Goal: Navigation & Orientation: Find specific page/section

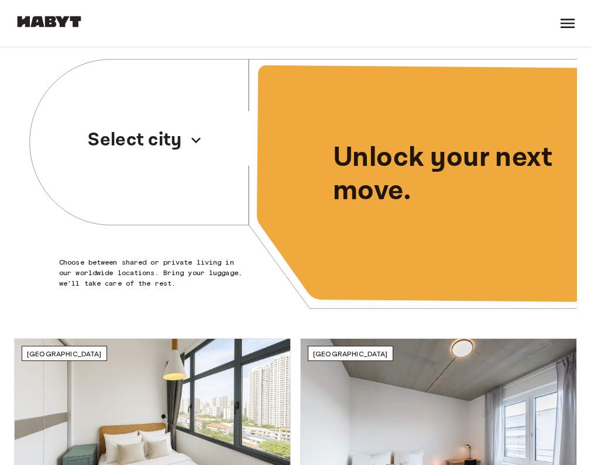
click at [160, 143] on p "Select city" at bounding box center [135, 140] width 94 height 28
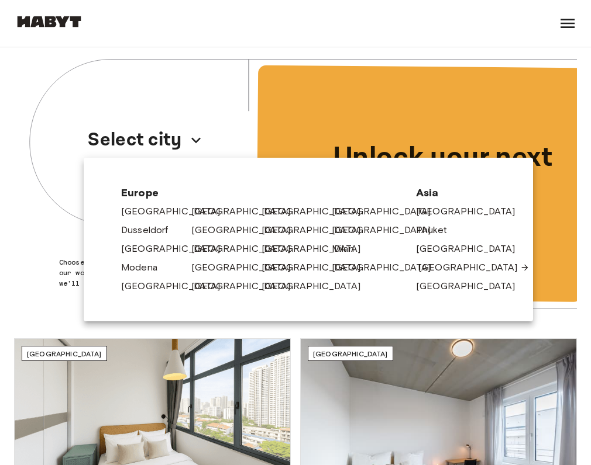
click at [439, 271] on link "[GEOGRAPHIC_DATA]" at bounding box center [473, 268] width 111 height 14
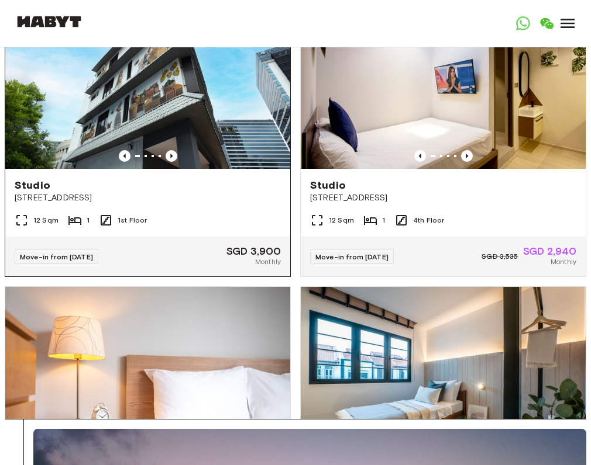
scroll to position [15, 0]
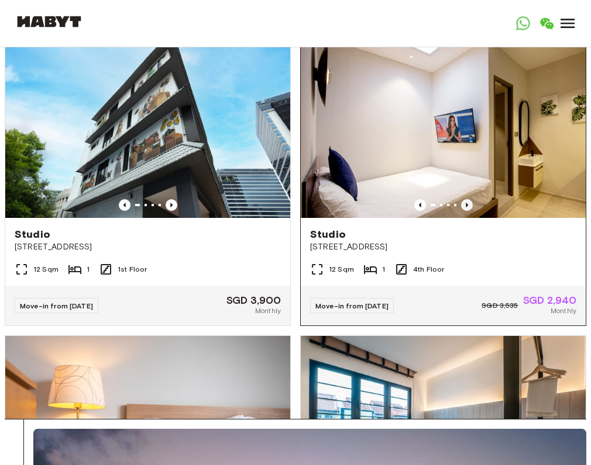
click at [466, 211] on icon "Previous image" at bounding box center [467, 205] width 12 height 12
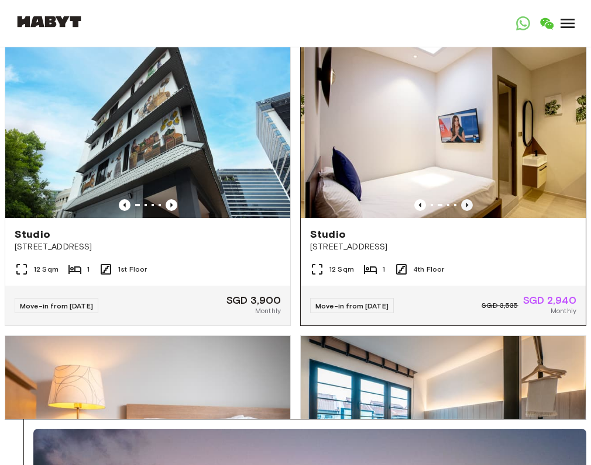
click at [466, 211] on icon "Previous image" at bounding box center [467, 205] width 12 height 12
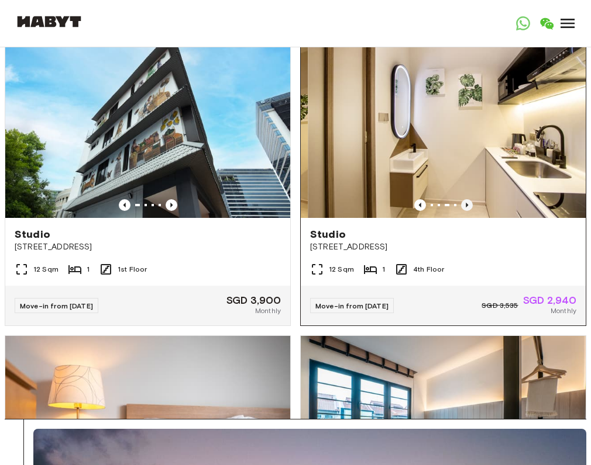
click at [466, 211] on icon "Previous image" at bounding box center [467, 205] width 12 height 12
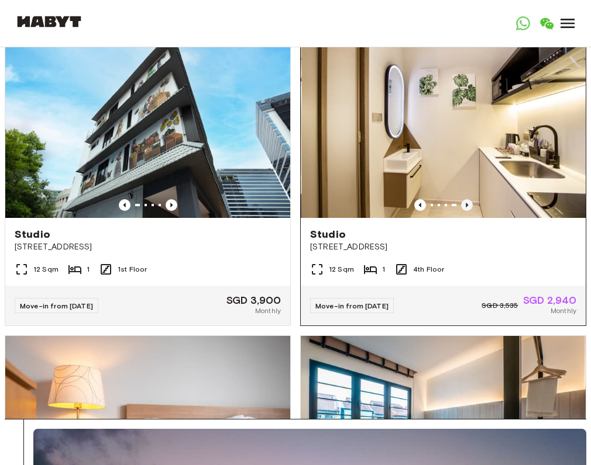
click at [466, 211] on icon "Previous image" at bounding box center [467, 205] width 12 height 12
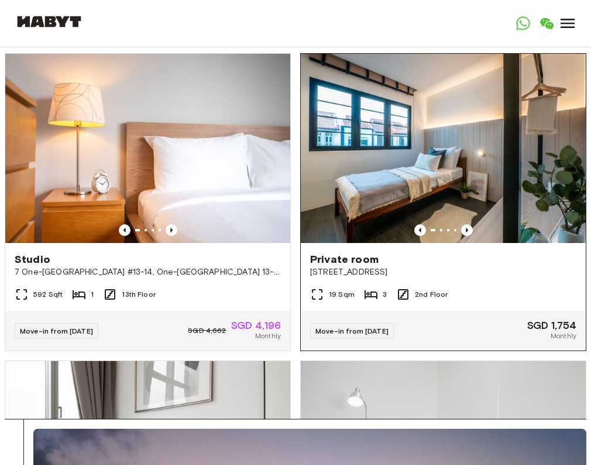
scroll to position [278, 0]
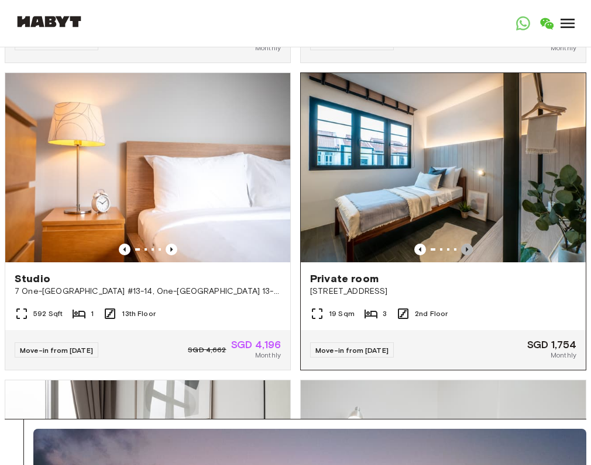
click at [469, 249] on icon "Previous image" at bounding box center [467, 250] width 12 height 12
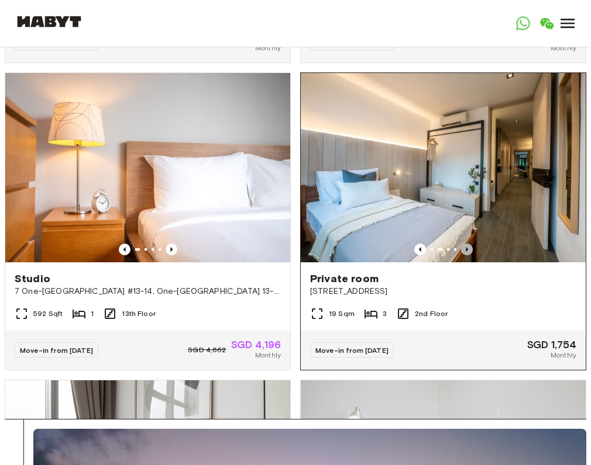
click at [469, 249] on icon "Previous image" at bounding box center [467, 250] width 12 height 12
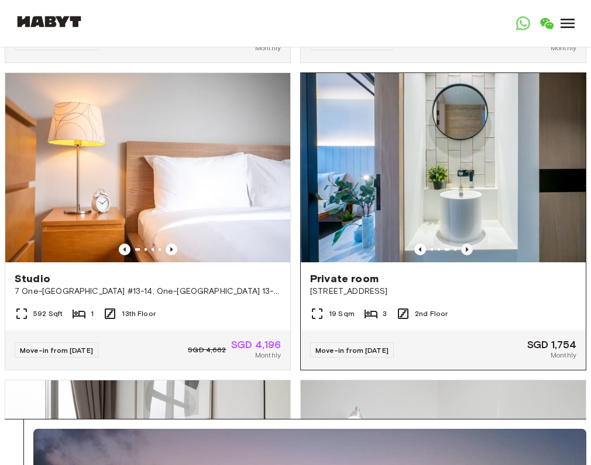
click at [469, 249] on icon "Previous image" at bounding box center [467, 250] width 12 height 12
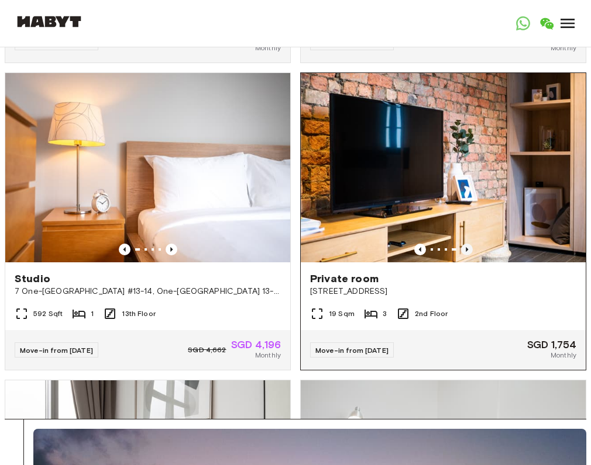
click at [469, 249] on icon "Previous image" at bounding box center [467, 250] width 12 height 12
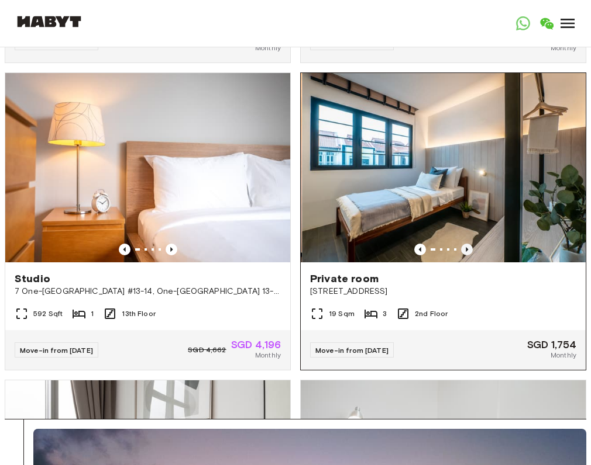
click at [469, 249] on icon "Previous image" at bounding box center [467, 250] width 12 height 12
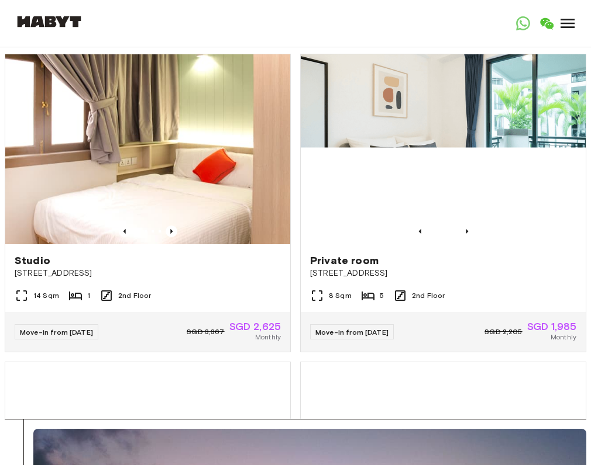
scroll to position [919, 0]
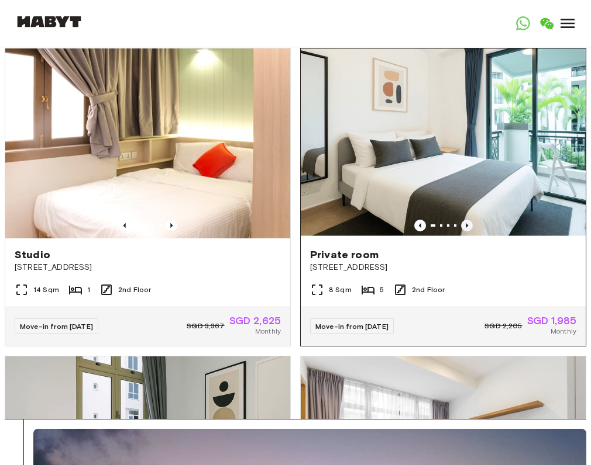
click at [466, 229] on icon "Previous image" at bounding box center [467, 226] width 12 height 12
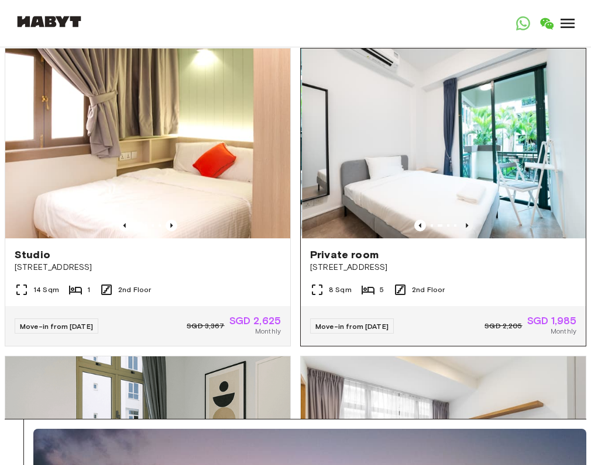
click at [466, 229] on icon "Previous image" at bounding box center [467, 226] width 12 height 12
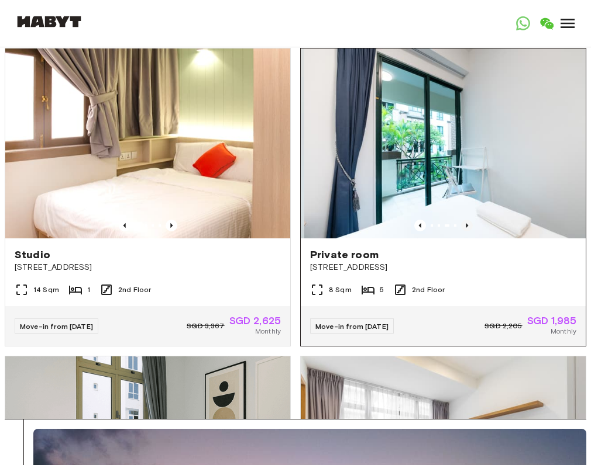
click at [466, 229] on icon "Previous image" at bounding box center [467, 226] width 12 height 12
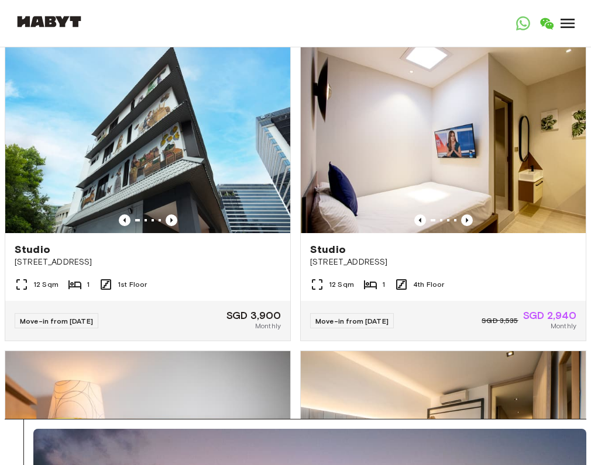
scroll to position [0, 0]
click at [565, 23] on icon at bounding box center [567, 23] width 14 height 9
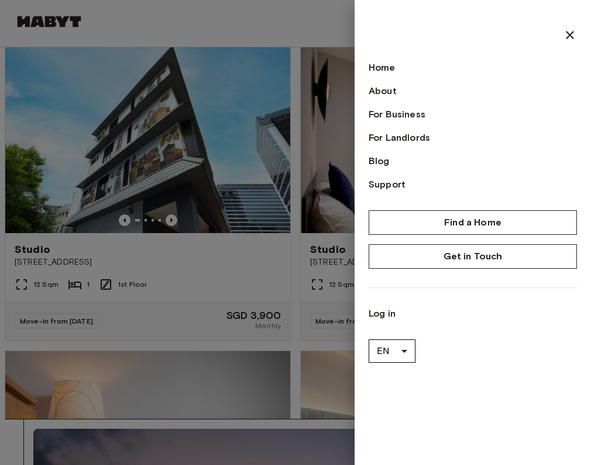
click at [570, 35] on icon at bounding box center [569, 35] width 8 height 8
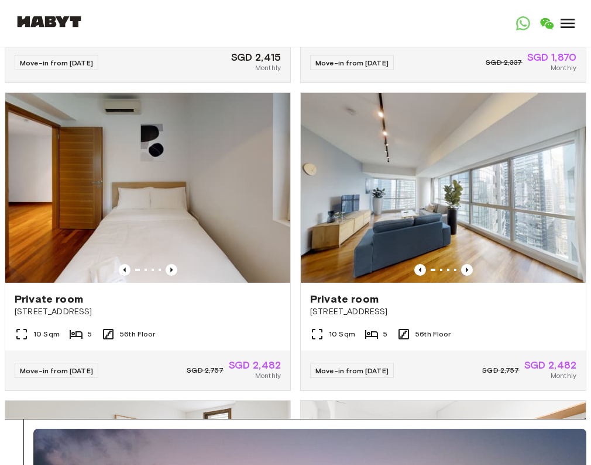
scroll to position [1777, 0]
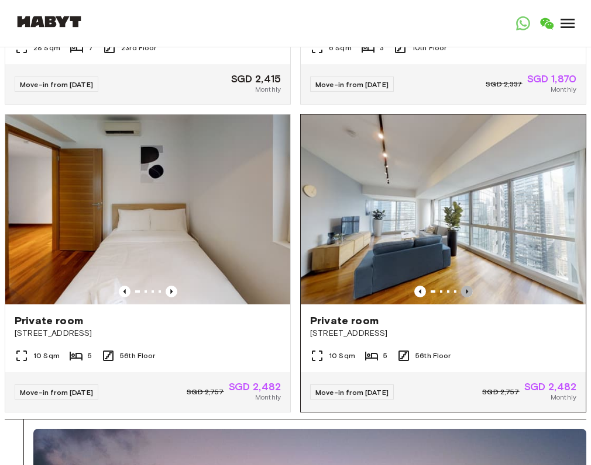
click at [469, 296] on icon "Previous image" at bounding box center [467, 292] width 12 height 12
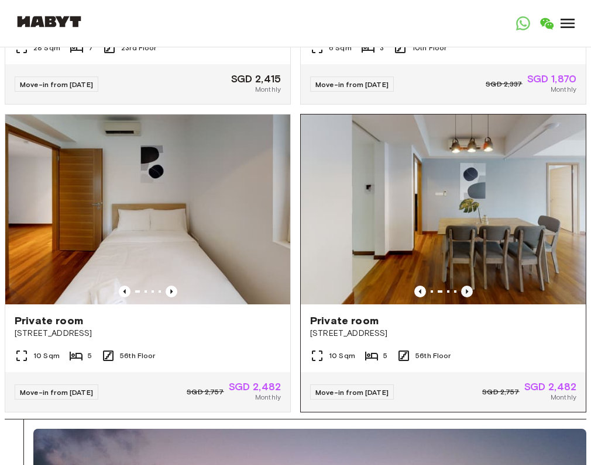
click at [469, 296] on icon "Previous image" at bounding box center [467, 292] width 12 height 12
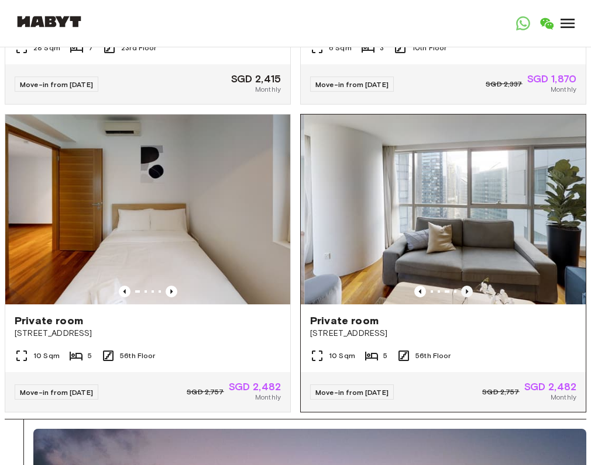
click at [469, 296] on icon "Previous image" at bounding box center [467, 292] width 12 height 12
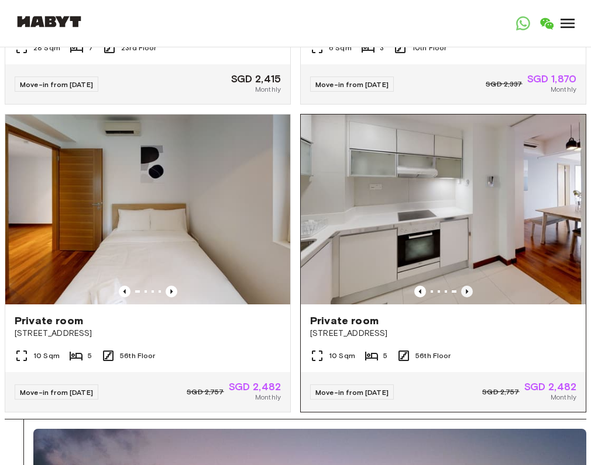
click at [469, 296] on icon "Previous image" at bounding box center [467, 292] width 12 height 12
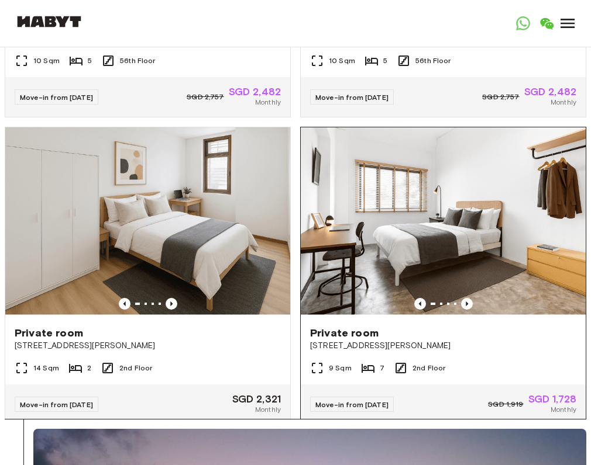
scroll to position [2072, 0]
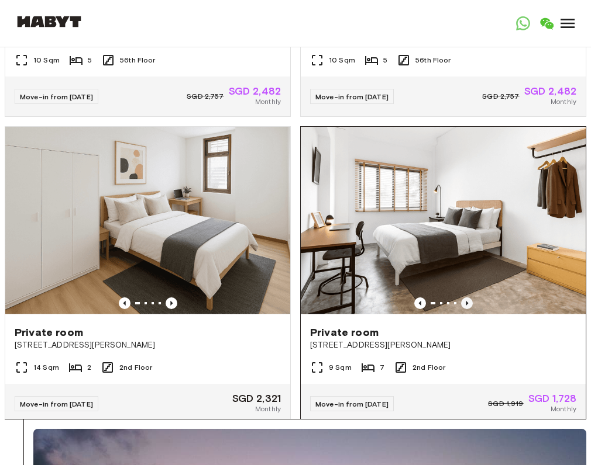
click at [470, 305] on icon "Previous image" at bounding box center [467, 304] width 12 height 12
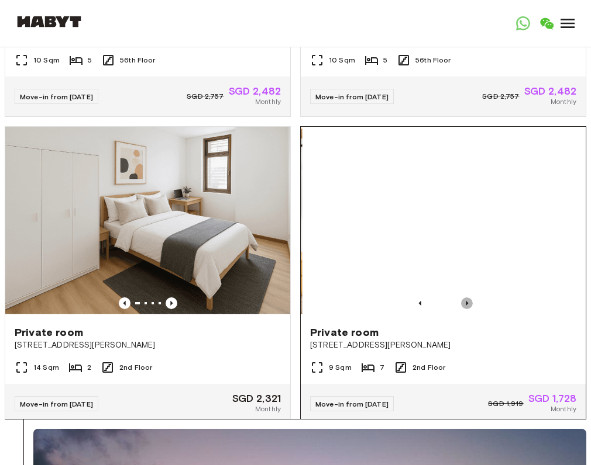
click at [470, 305] on icon "Previous image" at bounding box center [467, 304] width 12 height 12
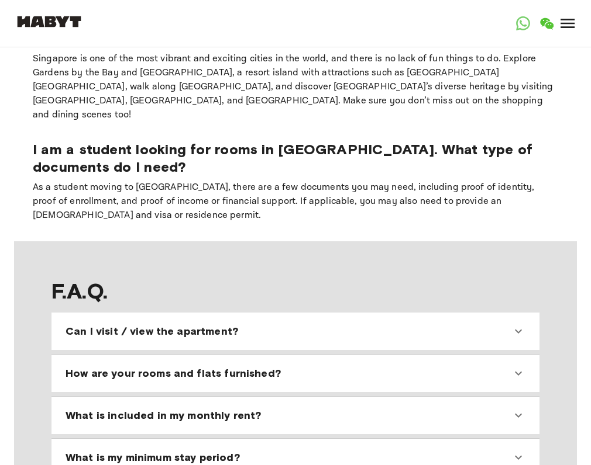
scroll to position [1165, 0]
